Goal: Check status

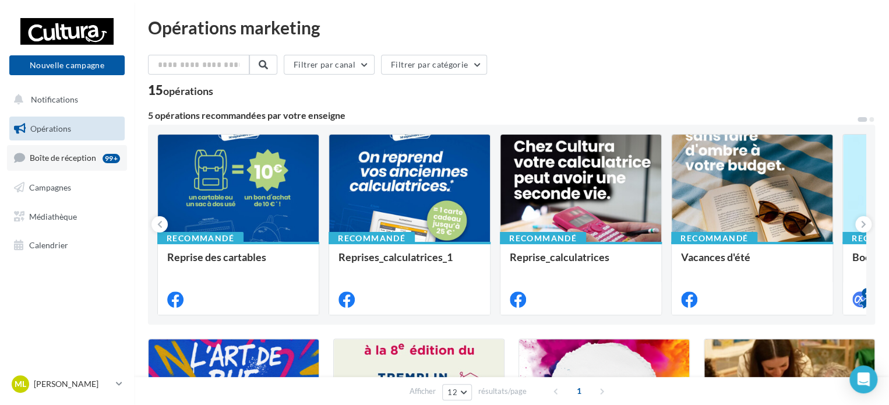
click at [62, 157] on span "Boîte de réception" at bounding box center [63, 158] width 66 height 10
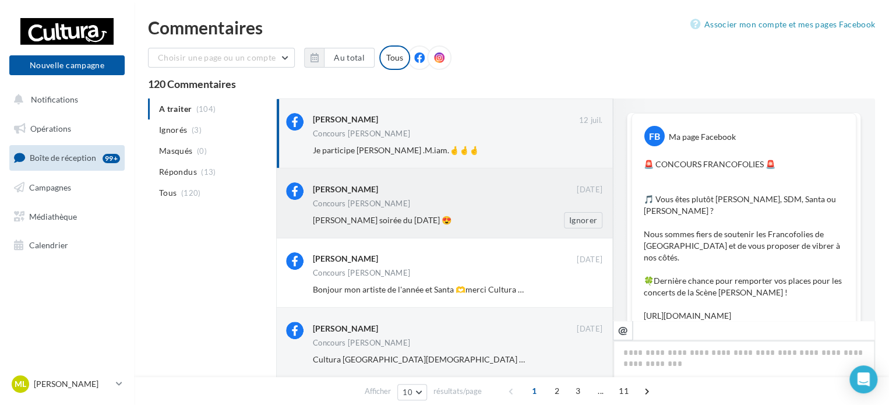
scroll to position [662, 0]
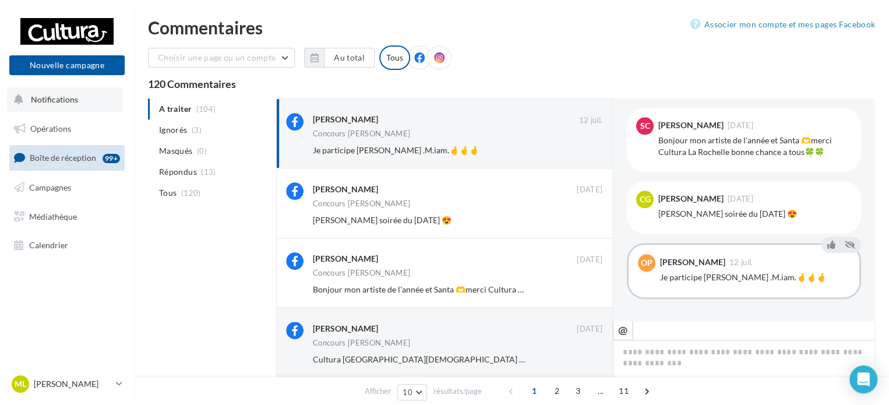
click at [68, 104] on span "Notifications" at bounding box center [54, 99] width 47 height 10
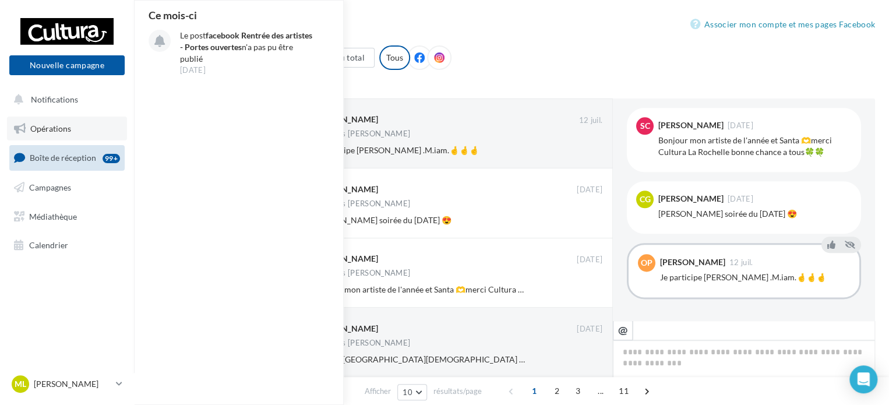
click at [34, 126] on span "Opérations" at bounding box center [50, 129] width 41 height 10
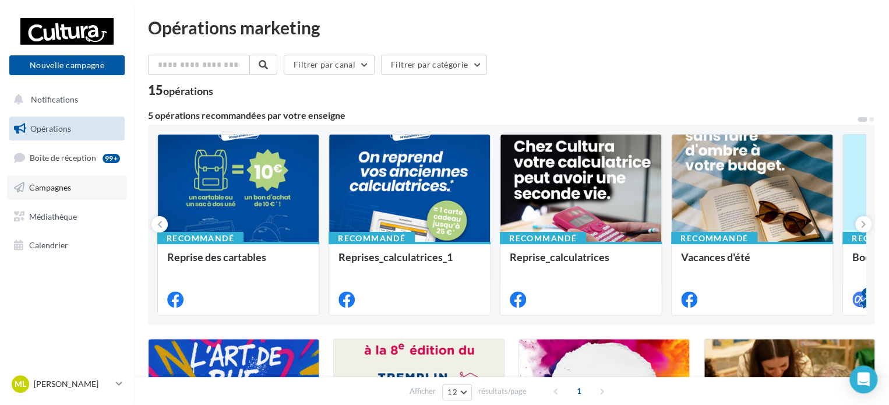
click at [79, 181] on link "Campagnes" at bounding box center [67, 187] width 120 height 24
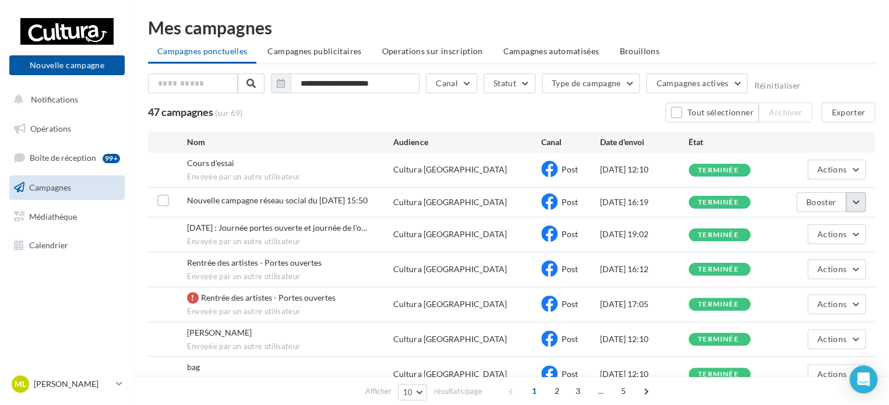
click at [858, 202] on button "button" at bounding box center [856, 202] width 20 height 20
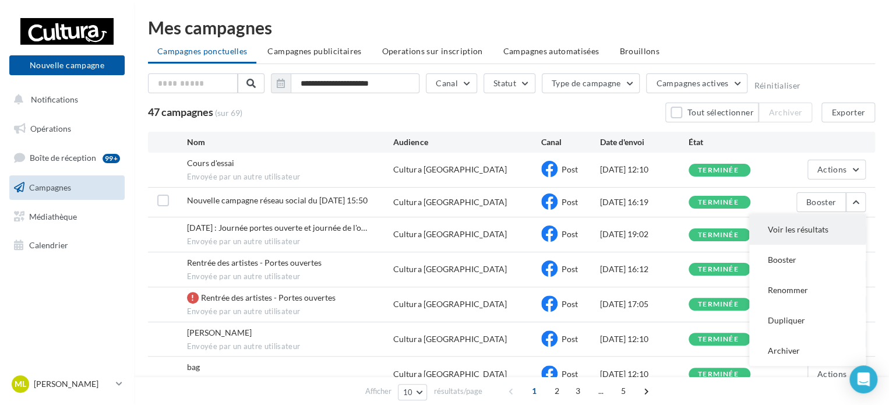
click at [823, 237] on button "Voir les résultats" at bounding box center [807, 229] width 117 height 30
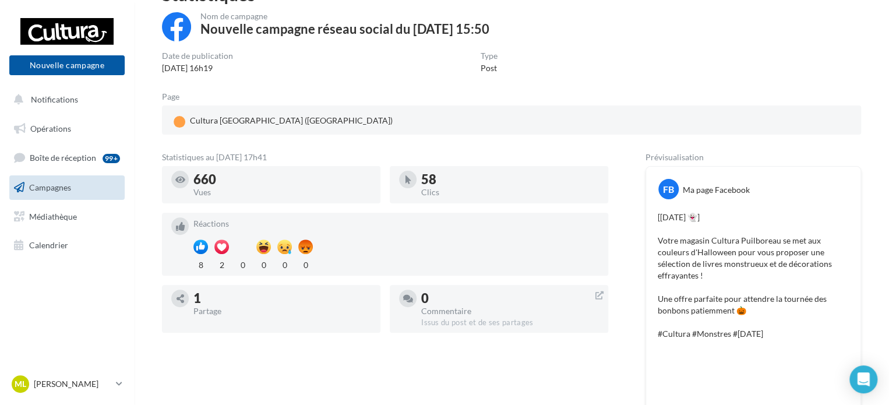
scroll to position [117, 0]
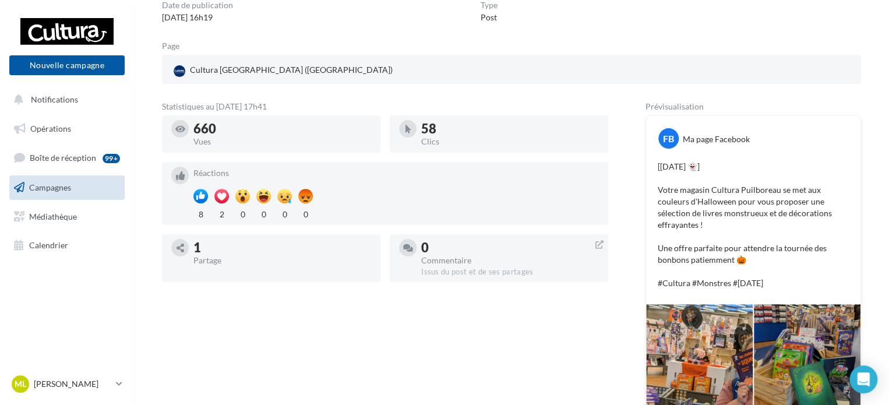
drag, startPoint x: 219, startPoint y: 129, endPoint x: 197, endPoint y: 132, distance: 22.3
click at [198, 132] on div "660" at bounding box center [282, 128] width 178 height 13
click at [249, 137] on div "660 Vues" at bounding box center [282, 133] width 178 height 23
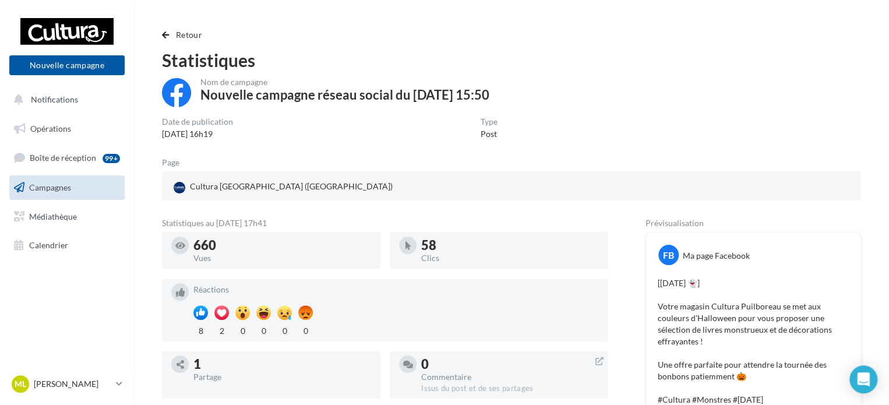
click at [82, 186] on link "Campagnes" at bounding box center [67, 187] width 120 height 24
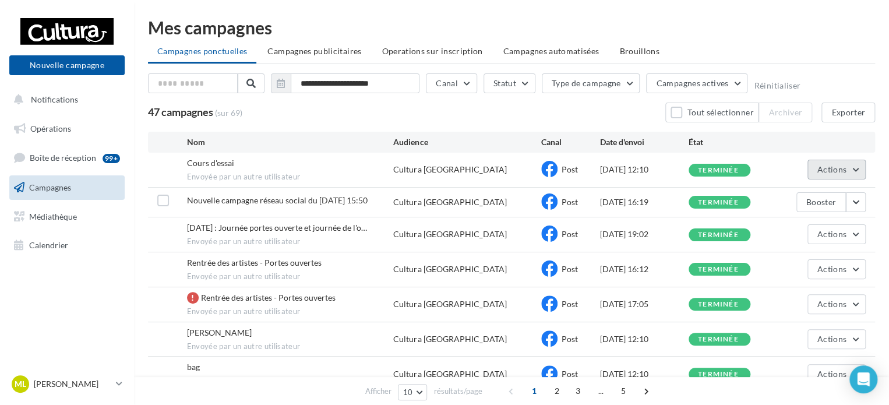
click at [857, 170] on button "Actions" at bounding box center [836, 170] width 58 height 20
click at [829, 200] on button "Voir les résultats" at bounding box center [807, 197] width 117 height 30
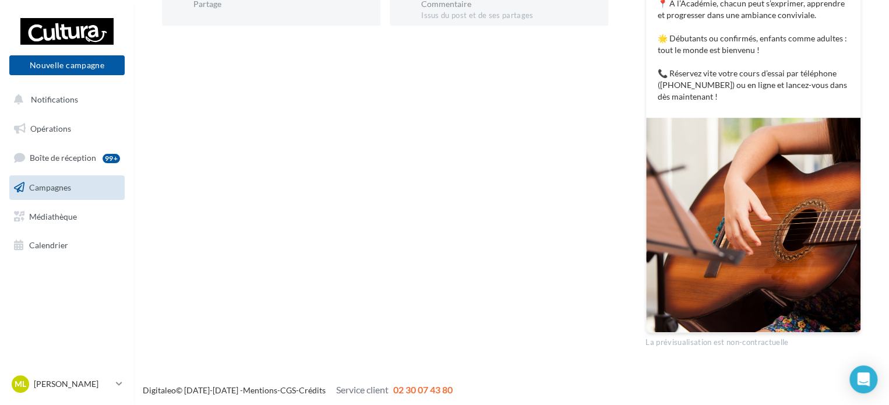
scroll to position [375, 0]
